Goal: Task Accomplishment & Management: Complete application form

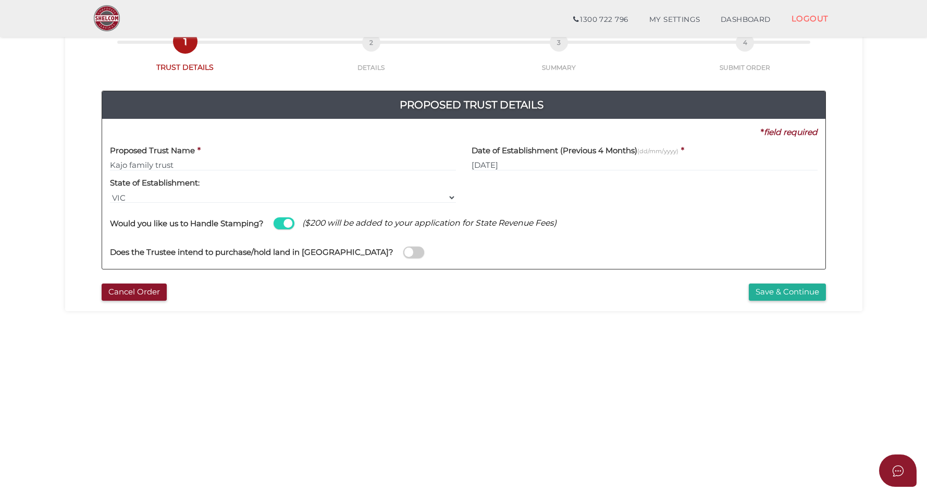
scroll to position [100, 0]
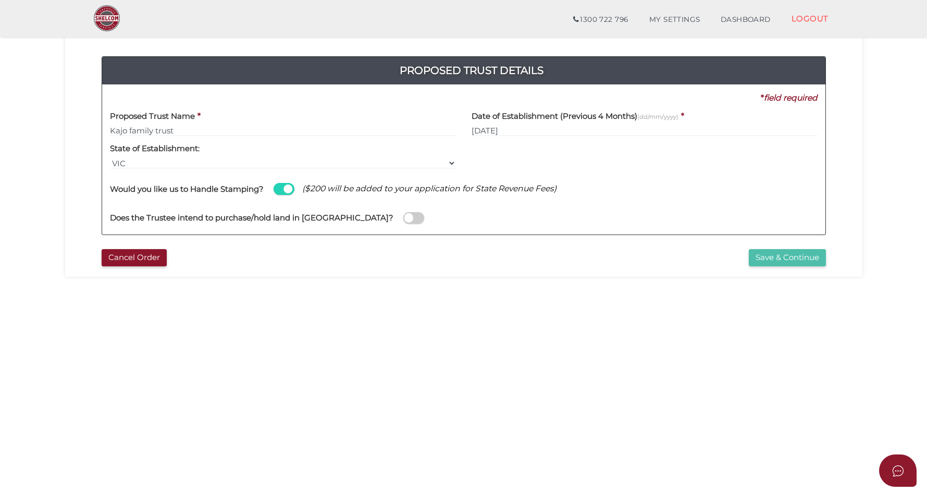
click at [766, 255] on button "Save & Continue" at bounding box center [786, 257] width 77 height 17
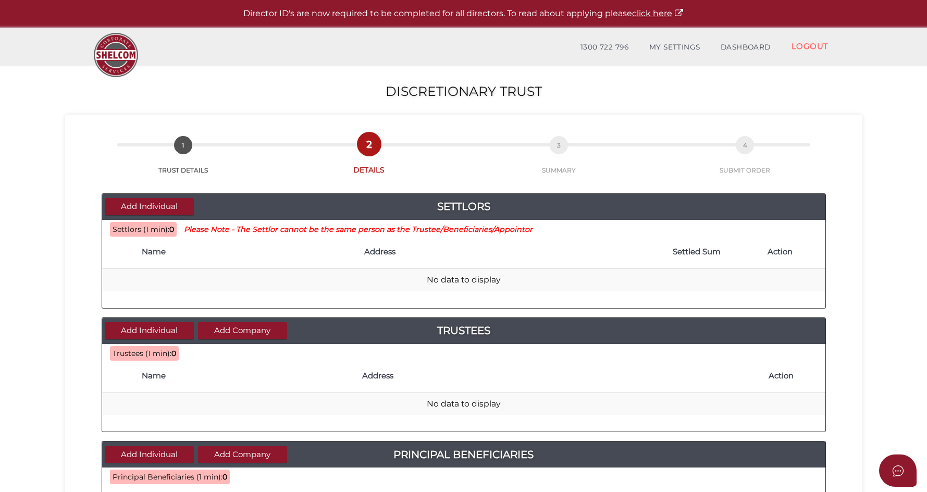
click at [160, 252] on h4 "Name" at bounding box center [248, 251] width 212 height 9
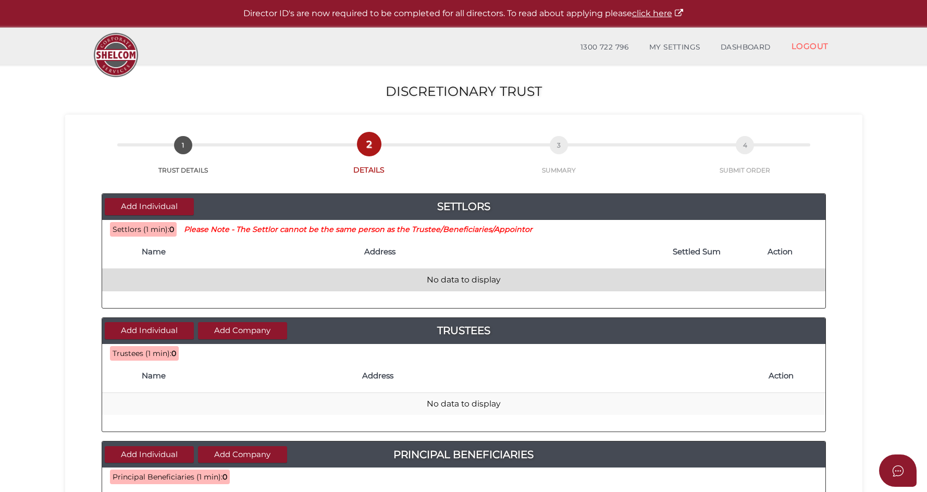
click at [454, 282] on td "No data to display" at bounding box center [463, 280] width 723 height 22
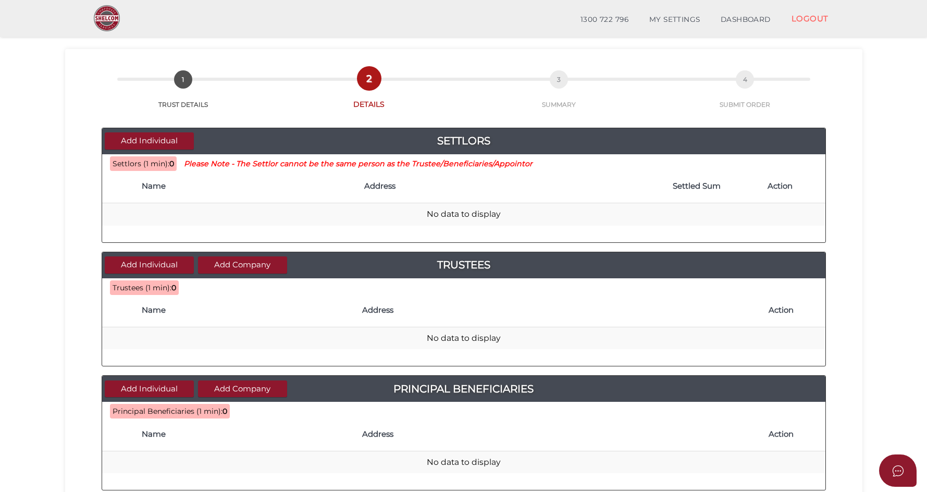
scroll to position [28, 0]
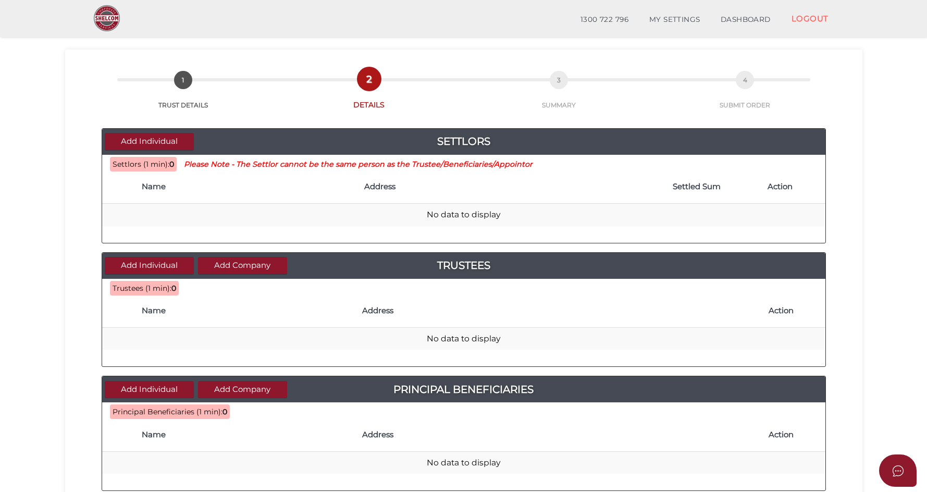
click at [140, 164] on span "Settlors (1 min):" at bounding box center [141, 163] width 57 height 9
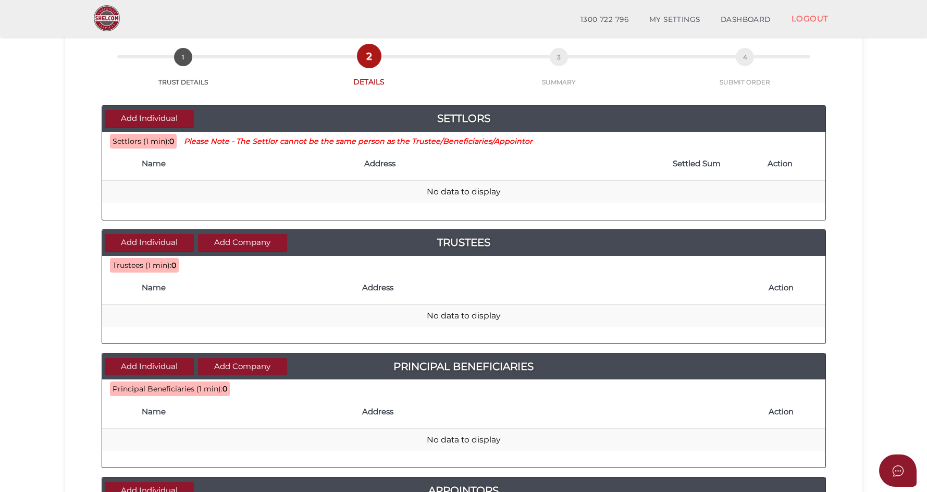
scroll to position [57, 0]
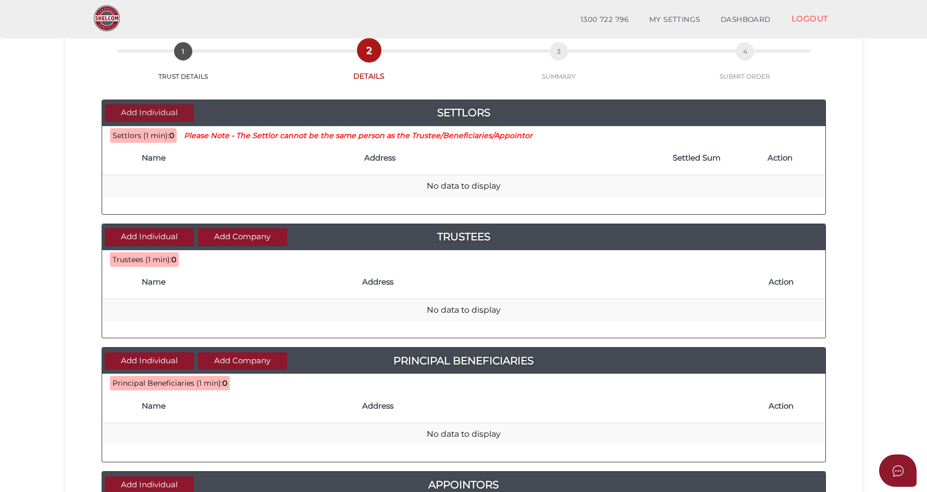
click at [147, 104] on button "Add Individual" at bounding box center [149, 112] width 89 height 17
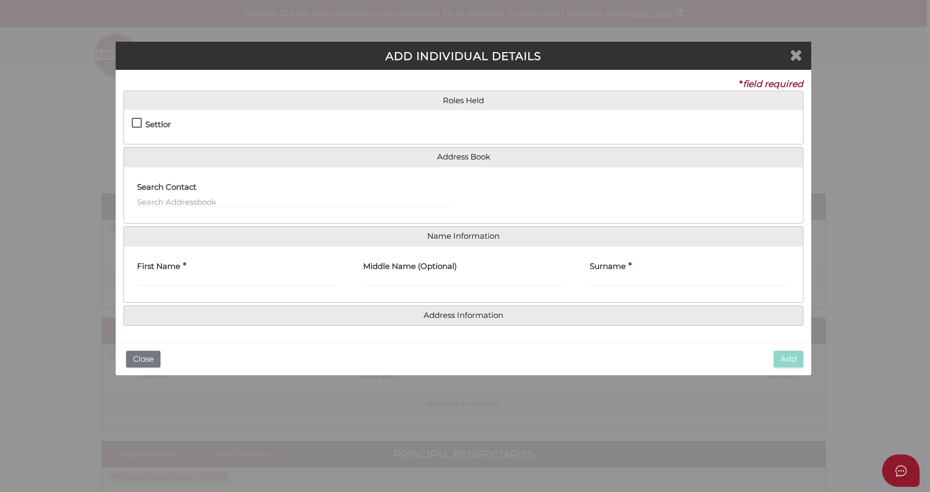
click at [792, 57] on icon "Close" at bounding box center [796, 55] width 13 height 16
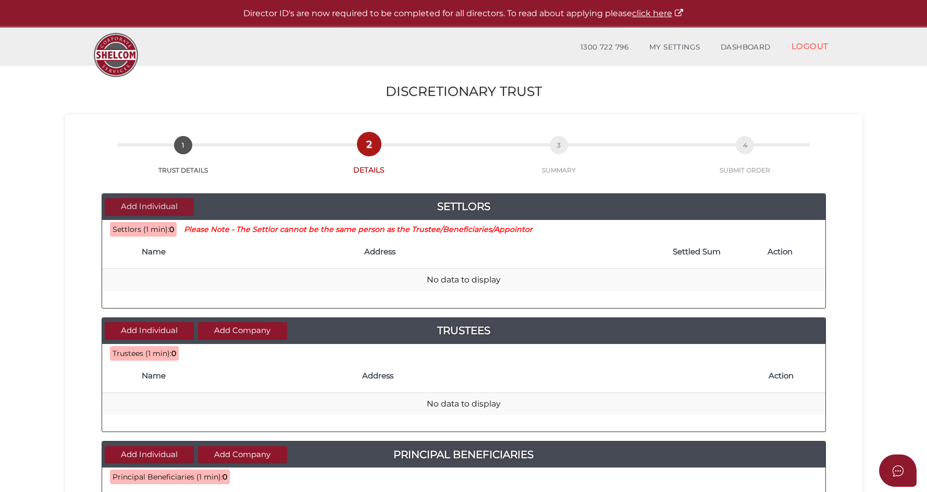
click at [160, 202] on button "Add Individual" at bounding box center [149, 206] width 89 height 17
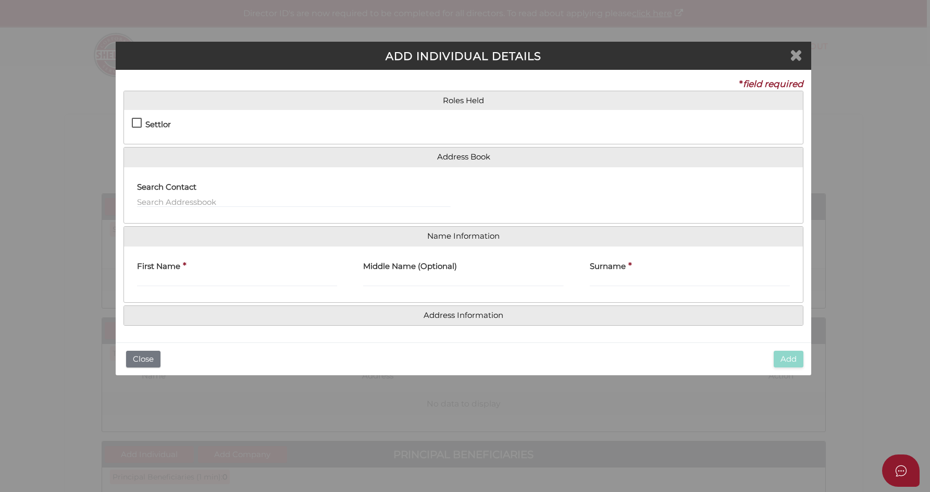
click at [799, 54] on icon "Close" at bounding box center [796, 55] width 13 height 16
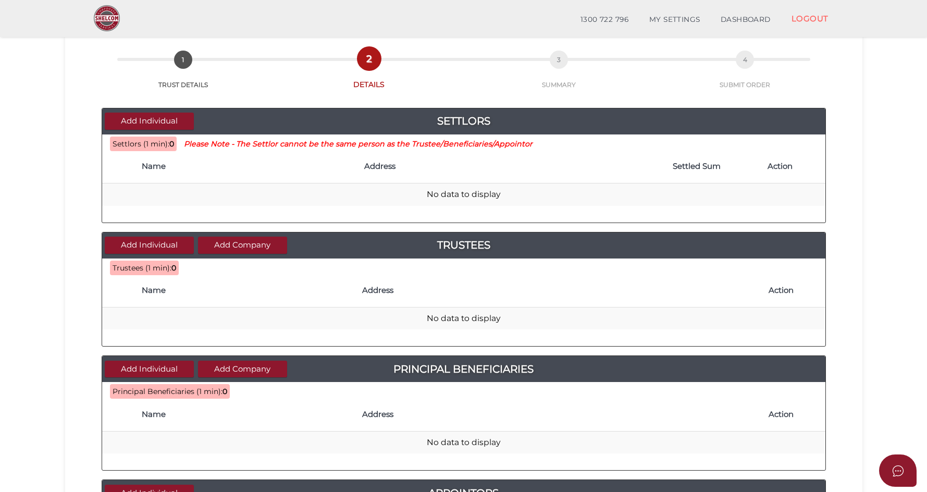
scroll to position [46, 0]
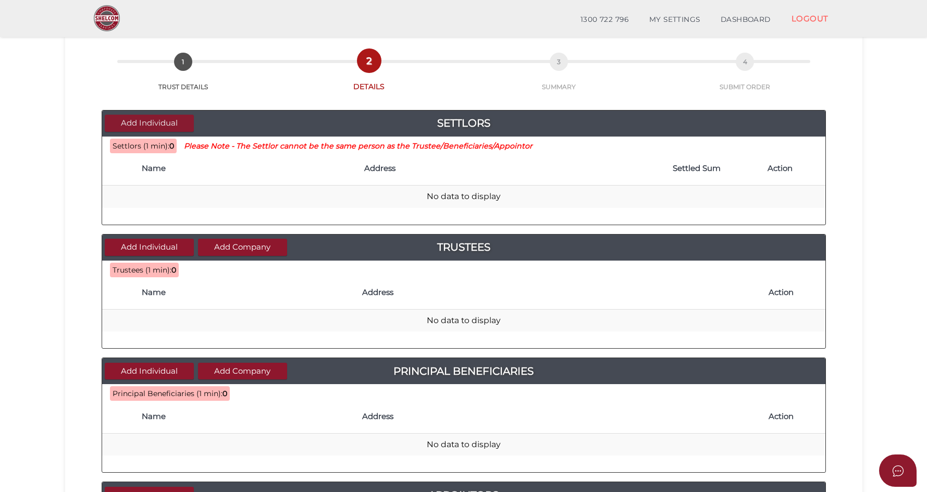
click at [171, 118] on button "Add Individual" at bounding box center [149, 123] width 89 height 17
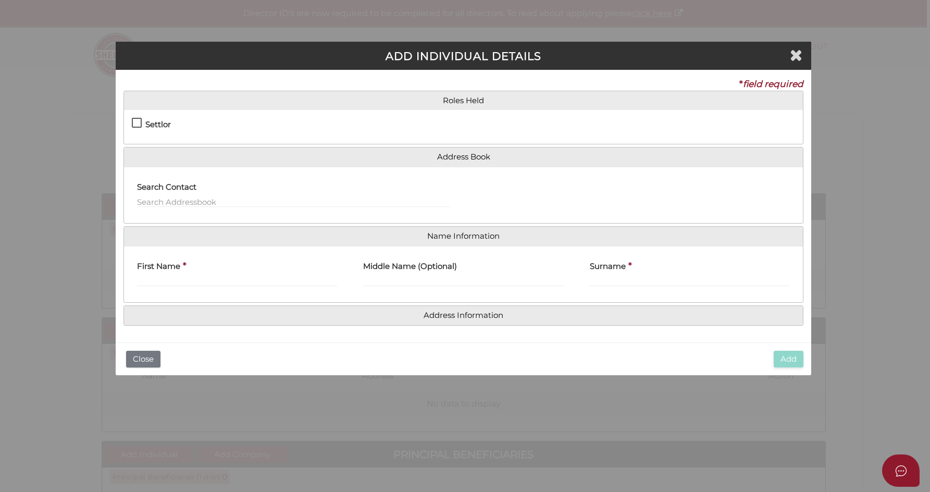
click at [165, 125] on h4 "Settlor" at bounding box center [158, 124] width 26 height 9
checkbox input "true"
type input "10"
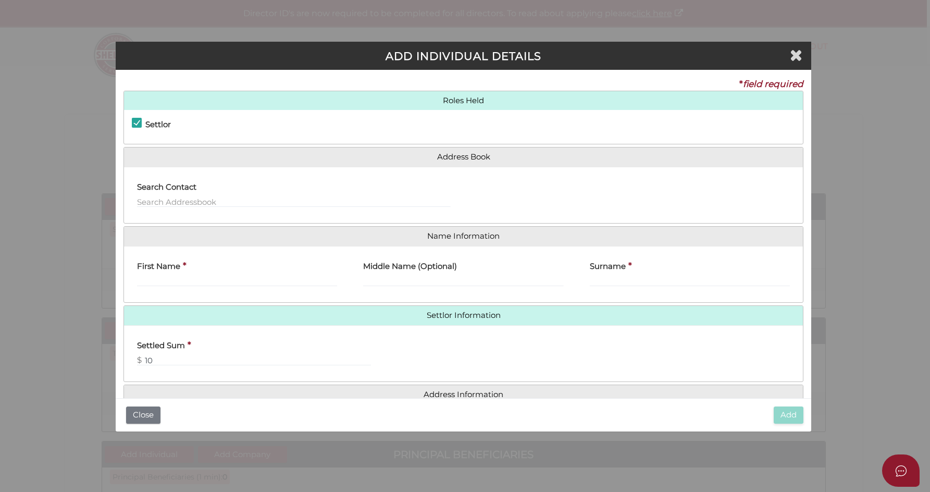
click at [173, 270] on label "First Name" at bounding box center [158, 264] width 43 height 21
click at [173, 275] on input "First Name" at bounding box center [237, 280] width 200 height 11
type input "Damien"
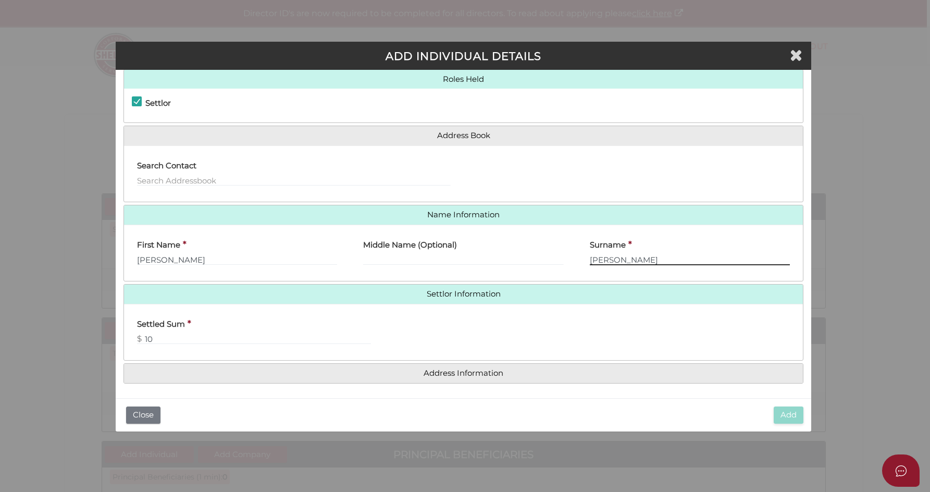
scroll to position [21, 0]
type input "Zuch"
click at [166, 340] on input "10" at bounding box center [254, 338] width 234 height 11
click at [583, 349] on div "Settled Sum * $ 10" at bounding box center [463, 333] width 678 height 41
click at [215, 181] on input "text" at bounding box center [293, 180] width 313 height 11
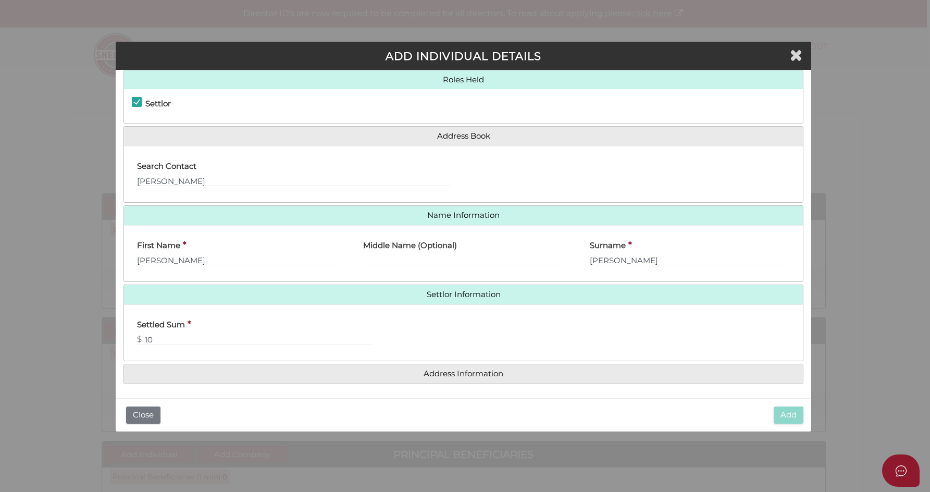
click at [386, 396] on div "* field required Roles Held Settlor Trustee Principal Beneficiary Appointor Add…" at bounding box center [463, 234] width 695 height 328
click at [396, 366] on h4 "Address Information" at bounding box center [463, 373] width 678 height 19
click at [392, 396] on div "* field required Roles Held Settlor Trustee Principal Beneficiary Appointor Add…" at bounding box center [463, 234] width 695 height 328
click at [280, 185] on div "Search Contact damian" at bounding box center [293, 174] width 339 height 41
click at [270, 178] on input "damian" at bounding box center [293, 180] width 313 height 11
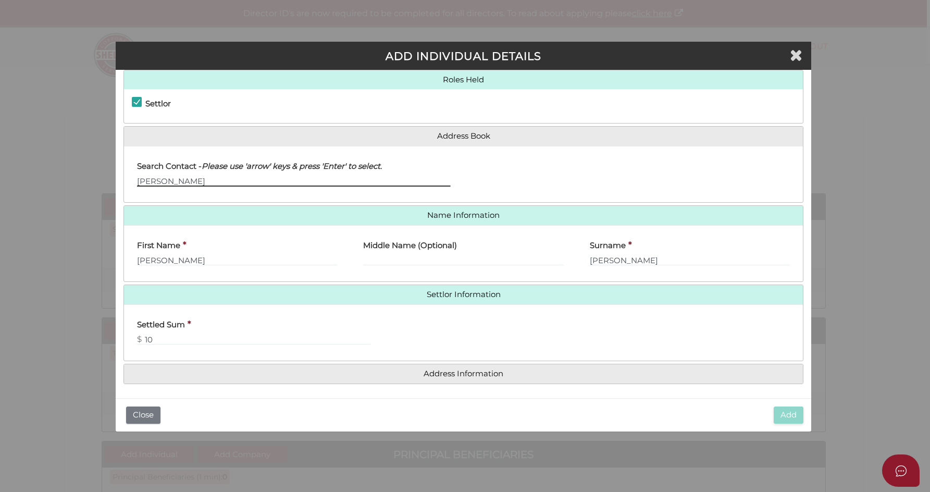
click at [270, 178] on input "damian" at bounding box center [293, 180] width 313 height 11
type input "d"
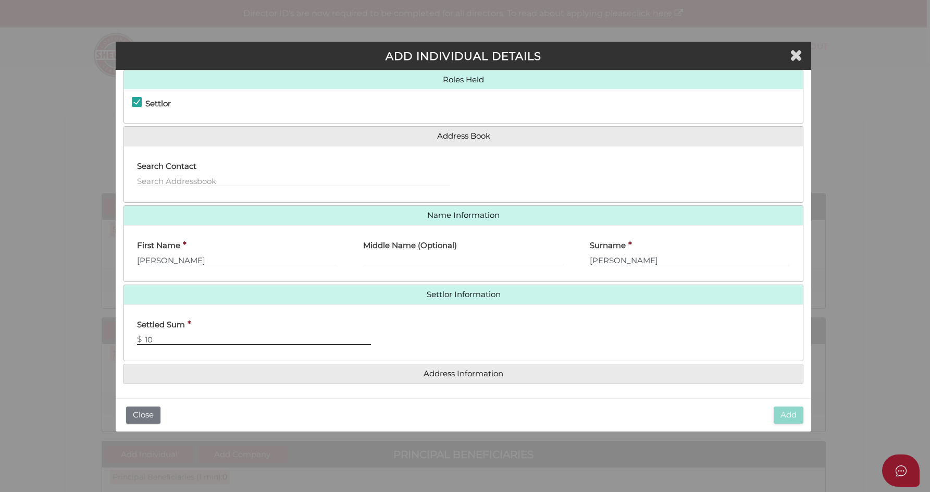
click at [453, 320] on div "Settled Sum * $ 10" at bounding box center [463, 333] width 678 height 41
type input "1"
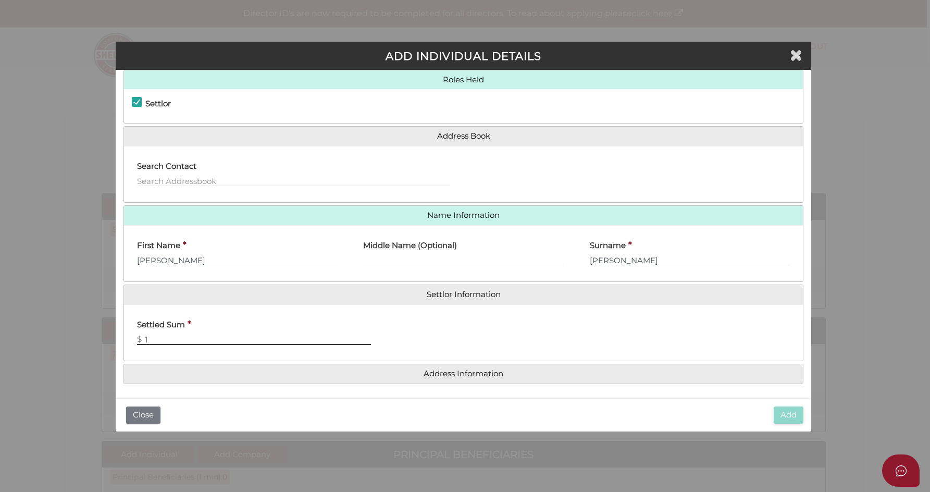
type input "10"
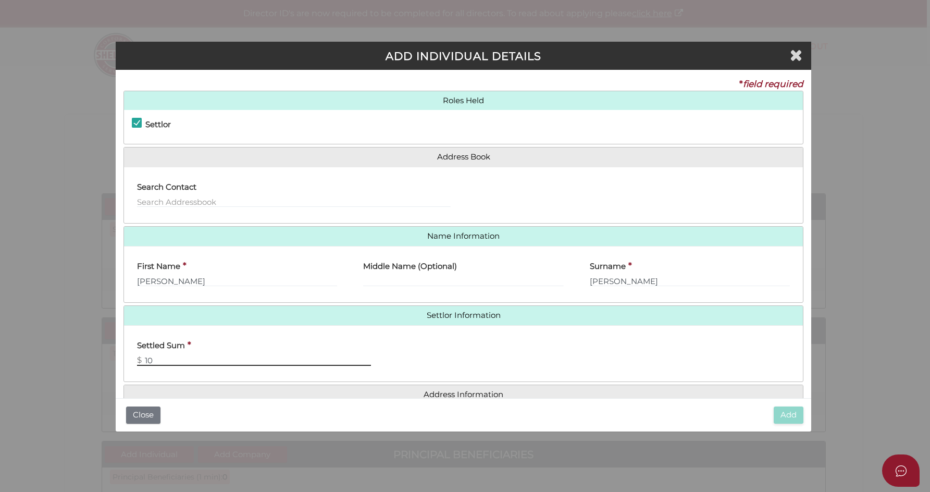
scroll to position [0, 0]
click at [264, 278] on input "Damien" at bounding box center [237, 280] width 200 height 11
click at [421, 281] on input "Middle Name (Optional)" at bounding box center [463, 280] width 200 height 11
click at [610, 280] on input "Zuch" at bounding box center [690, 280] width 200 height 11
click at [490, 177] on div at bounding box center [633, 195] width 339 height 41
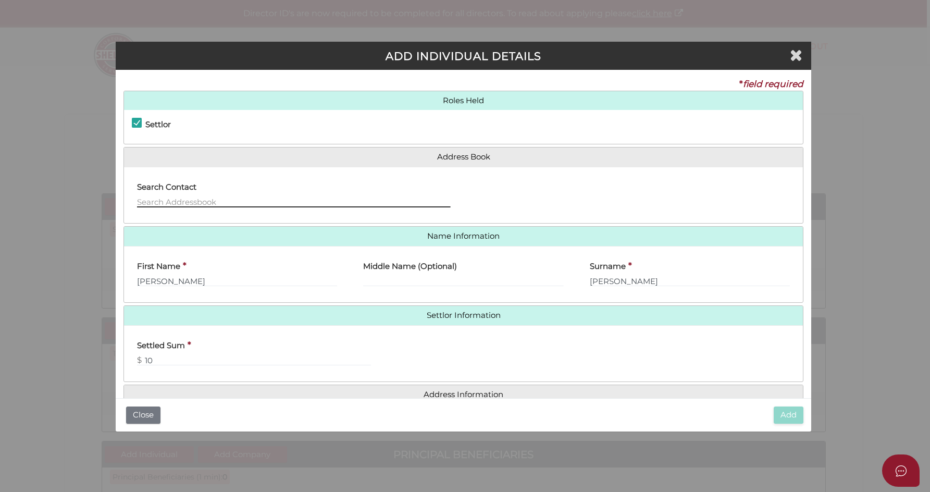
click at [347, 196] on input "text" at bounding box center [293, 201] width 313 height 11
click at [307, 131] on div "Settlor Trustee Principal Beneficiary Appointor Additional Beneficiary" at bounding box center [463, 127] width 678 height 34
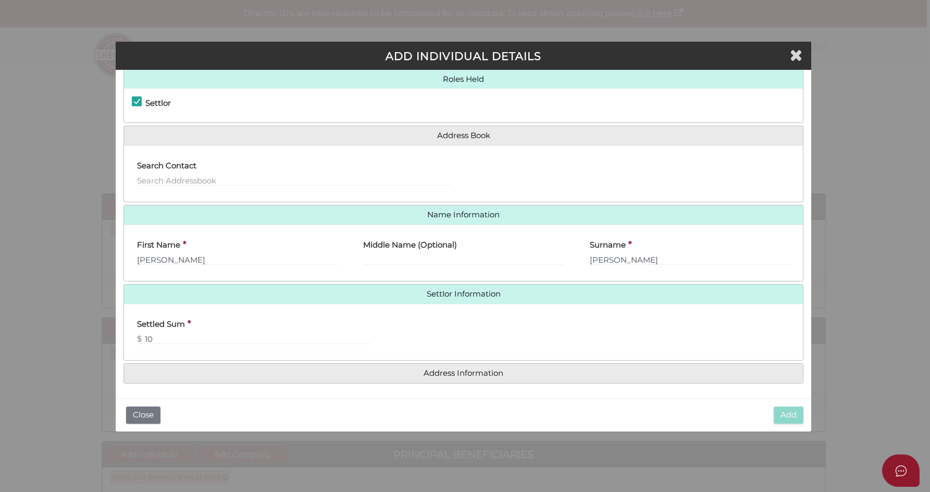
scroll to position [21, 0]
click at [233, 175] on input "text" at bounding box center [293, 180] width 313 height 11
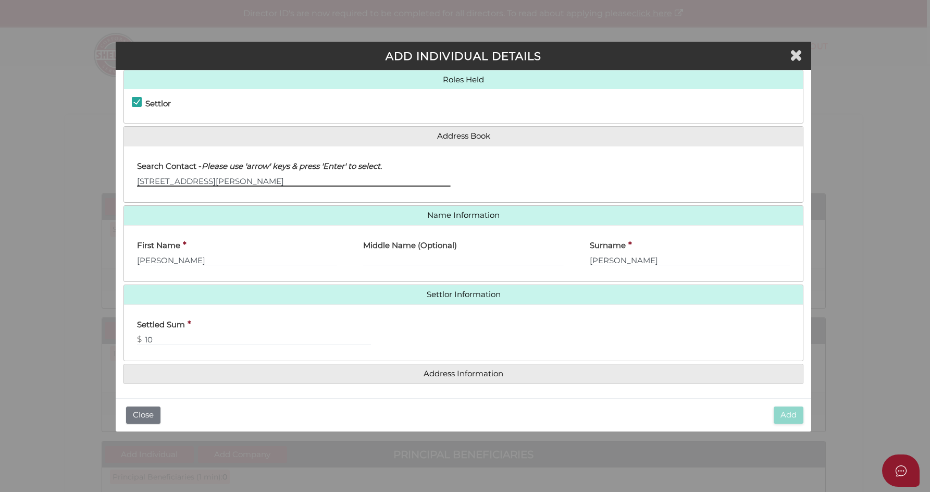
type input "12 Glendon ave, toorak"
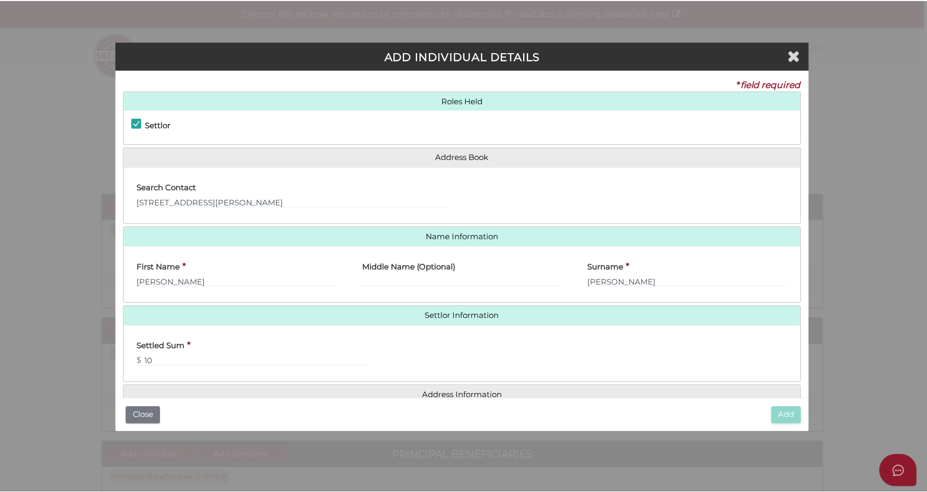
scroll to position [0, 0]
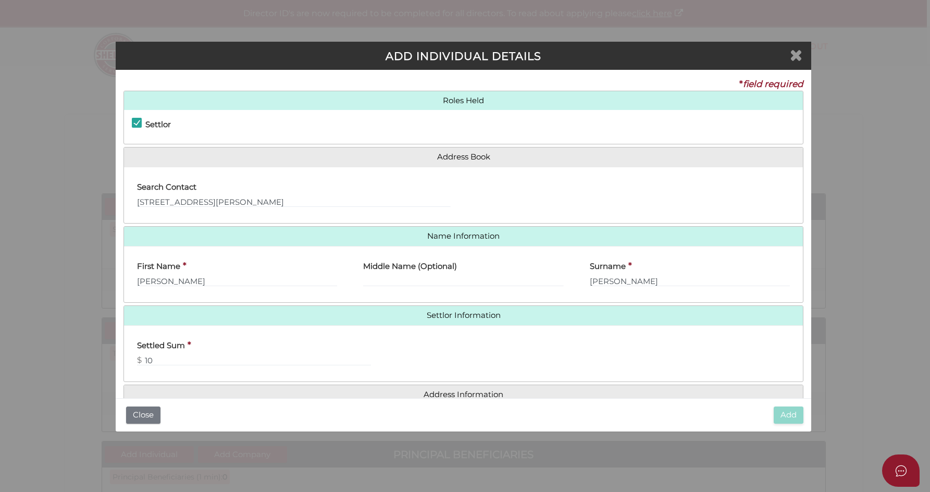
click at [801, 53] on icon "Close" at bounding box center [796, 55] width 13 height 16
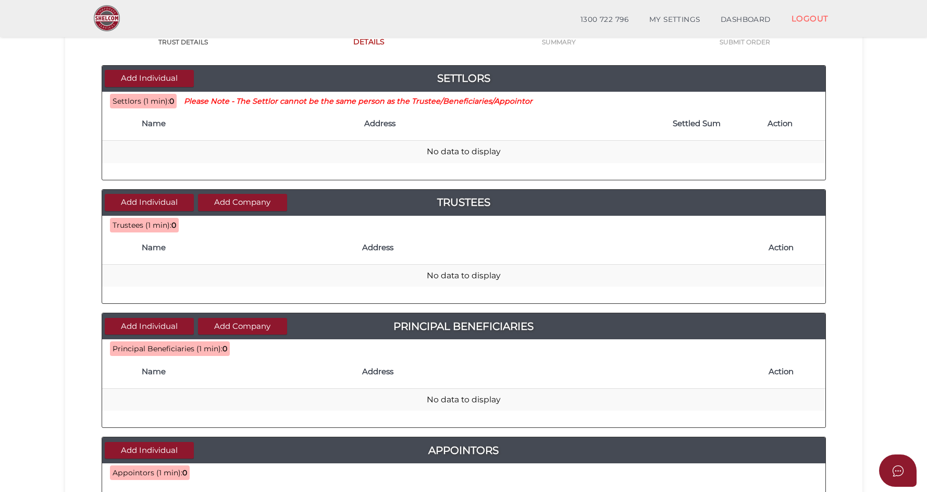
scroll to position [92, 0]
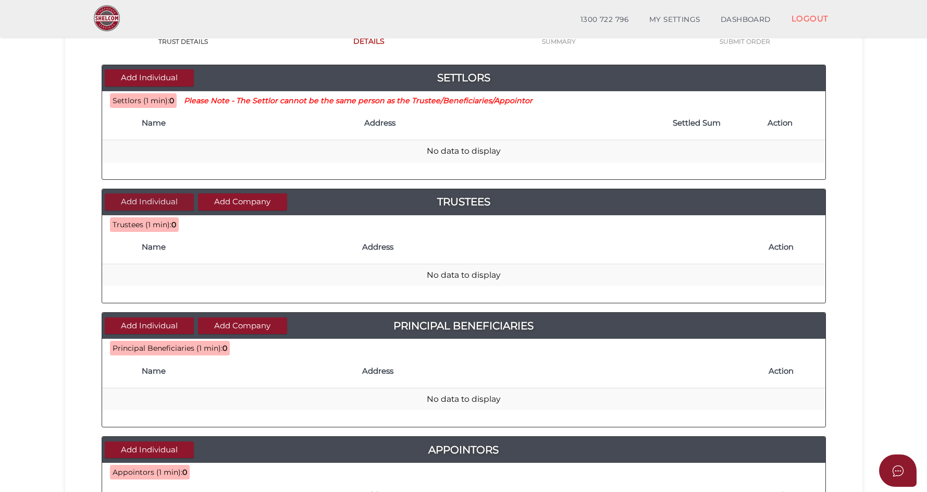
click at [154, 196] on button "Add Individual" at bounding box center [149, 201] width 89 height 17
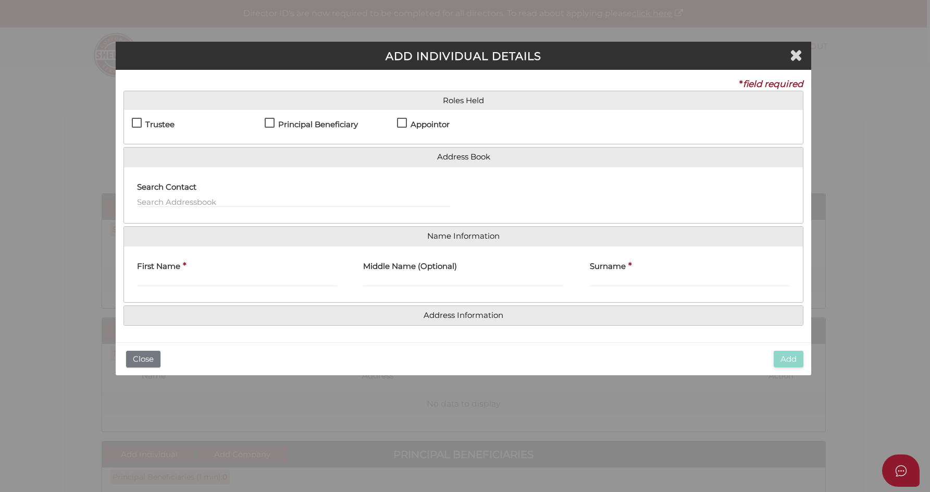
click at [159, 122] on h4 "Trustee" at bounding box center [159, 124] width 29 height 9
checkbox input "true"
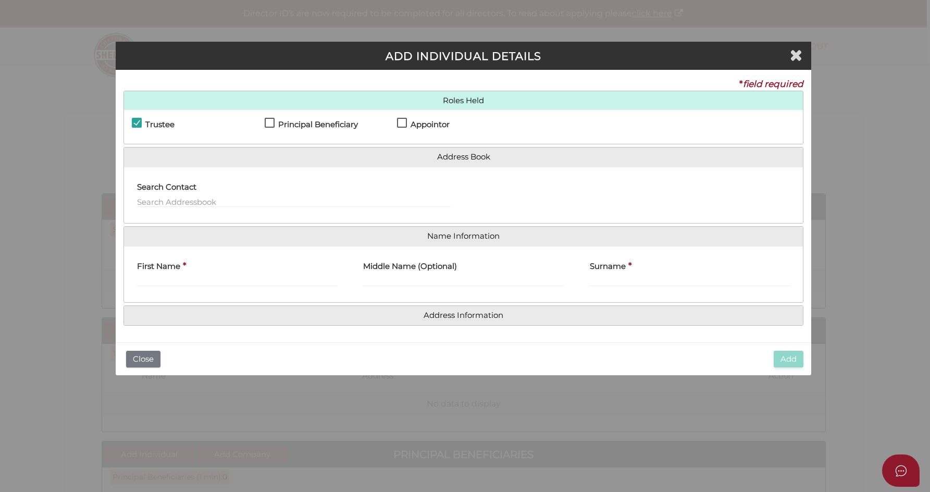
click at [277, 122] on label "Principal Beneficiary" at bounding box center [311, 126] width 93 height 13
checkbox input "true"
click at [191, 273] on div "First Name *" at bounding box center [237, 270] width 200 height 33
click at [190, 275] on input "First Name" at bounding box center [237, 280] width 200 height 11
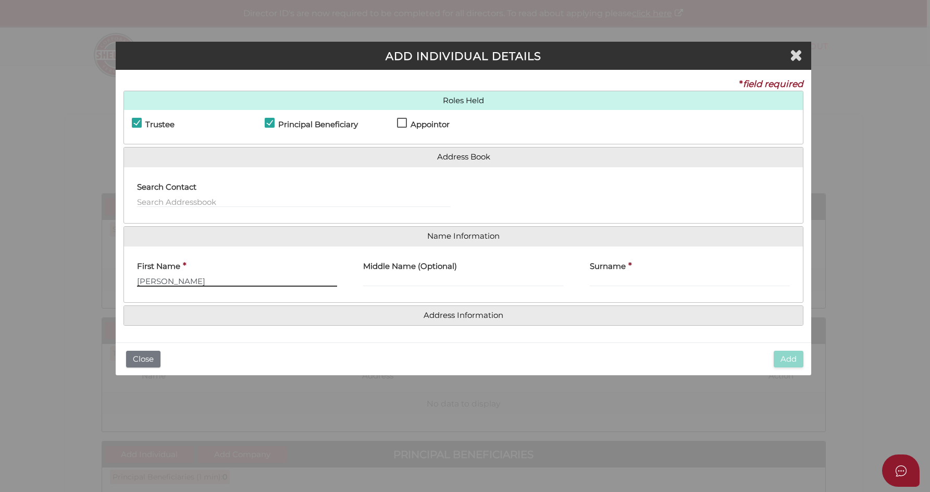
type input "Karyn"
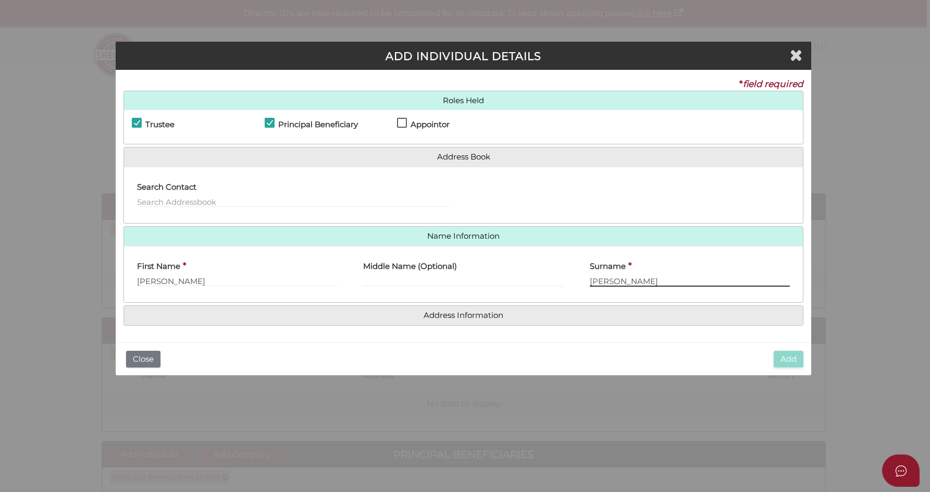
type input "Krywicki"
click at [266, 199] on input "text" at bounding box center [293, 201] width 313 height 11
click at [794, 57] on icon "Close" at bounding box center [796, 55] width 13 height 16
